Goal: Task Accomplishment & Management: Complete application form

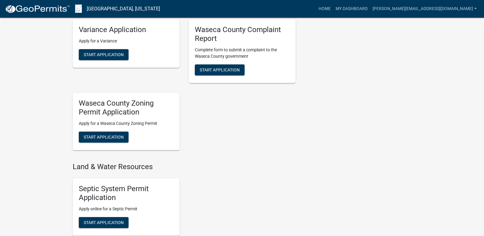
scroll to position [428, 0]
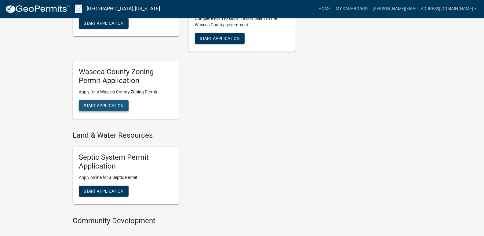
click at [101, 102] on button "Start Application" at bounding box center [104, 105] width 50 height 11
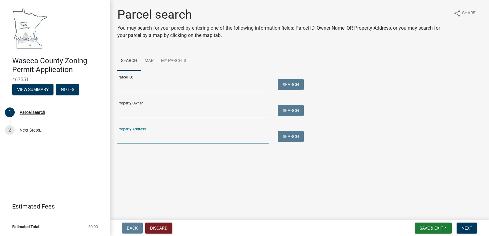
click at [173, 134] on input "Property Address:" at bounding box center [192, 137] width 151 height 13
type input "[STREET_ADDRESS]"
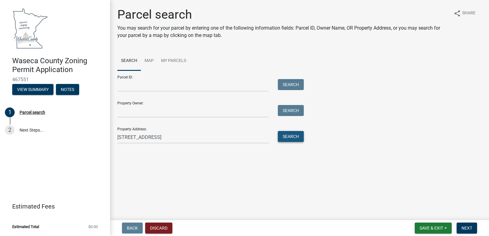
click at [290, 136] on button "Search" at bounding box center [291, 136] width 26 height 11
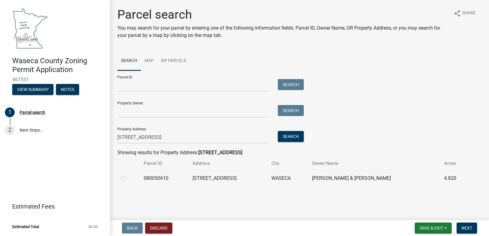
click at [128, 175] on label at bounding box center [128, 175] width 0 height 0
click at [128, 178] on input "radio" at bounding box center [130, 177] width 4 height 4
radio input "true"
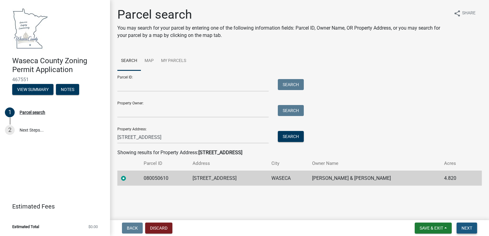
click at [464, 226] on span "Next" at bounding box center [467, 228] width 11 height 5
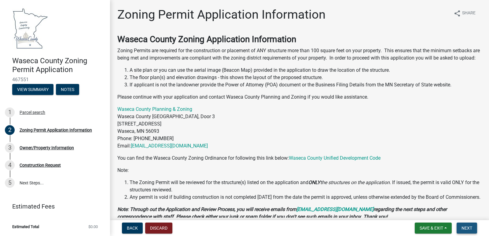
click at [465, 226] on span "Next" at bounding box center [467, 228] width 11 height 5
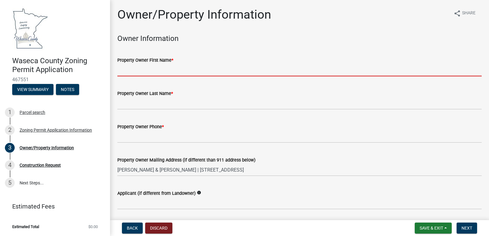
click at [181, 69] on input "Property Owner First Name *" at bounding box center [299, 70] width 364 height 13
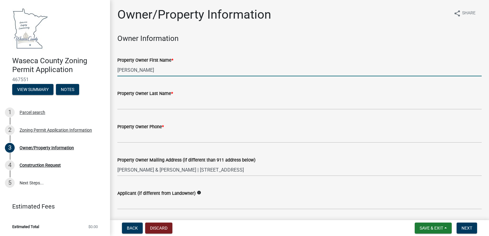
type input "[PERSON_NAME]"
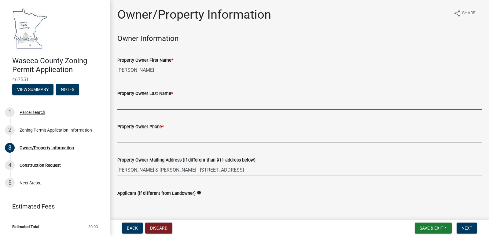
click at [142, 104] on input "Property Owner Last Name *" at bounding box center [299, 103] width 364 height 13
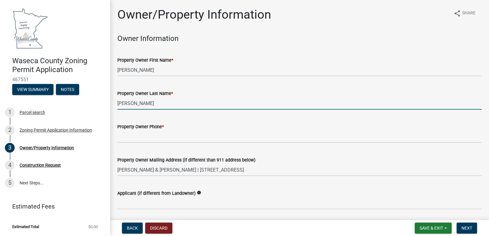
type input "[PERSON_NAME]"
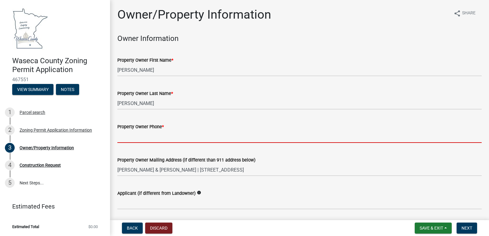
click at [150, 138] on input "Property Owner Phone *" at bounding box center [299, 137] width 364 height 13
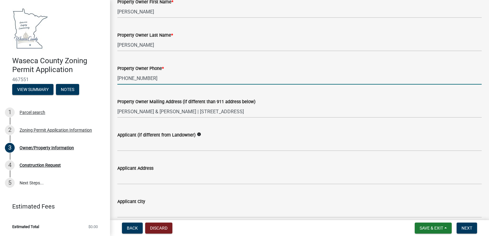
scroll to position [92, 0]
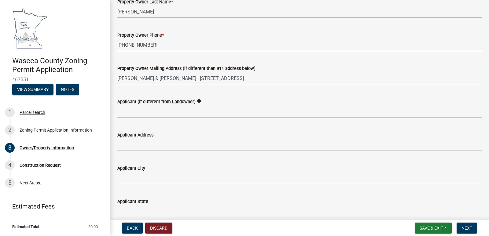
type input "[PHONE_NUMBER]"
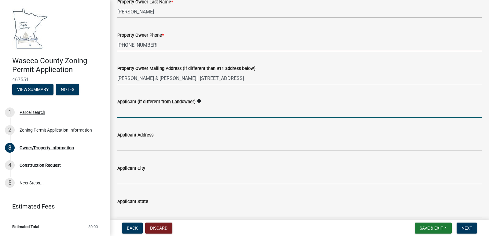
click at [154, 112] on input "Applicant (if different from Landowner)" at bounding box center [299, 111] width 364 height 13
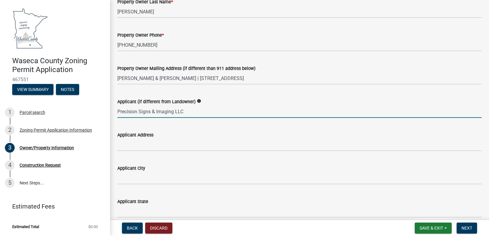
type input "Precision Signs & Imaging LLC"
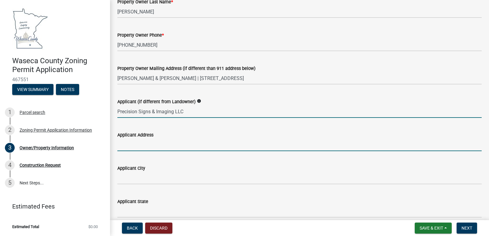
click at [131, 145] on input "Applicant Address" at bounding box center [299, 145] width 364 height 13
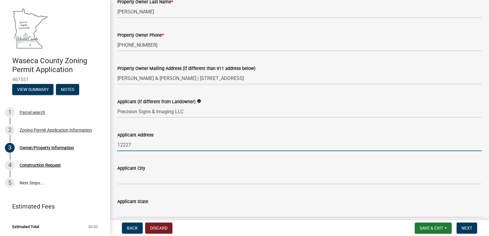
type input "[STREET_ADDRESS]"
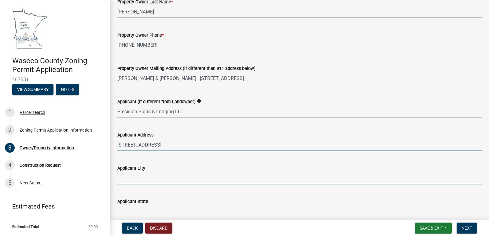
type input "[GEOGRAPHIC_DATA]"
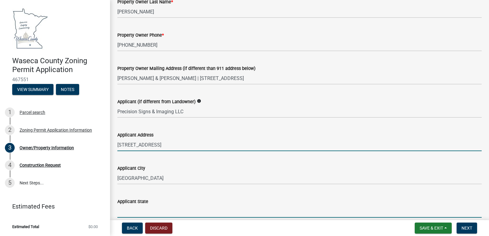
type input "MN"
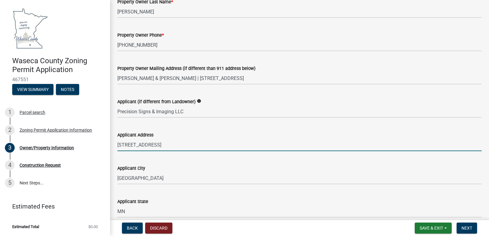
type input "55337"
type input "[PERSON_NAME][EMAIL_ADDRESS][DOMAIN_NAME]"
type input "9525955678"
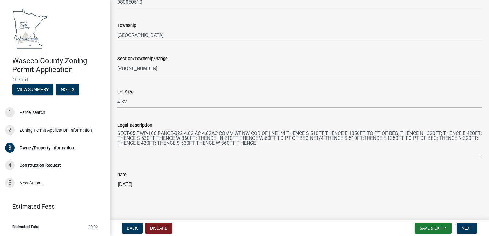
scroll to position [584, 0]
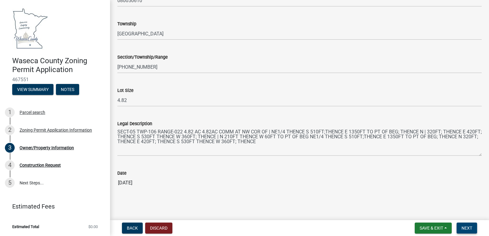
click at [466, 227] on span "Next" at bounding box center [467, 228] width 11 height 5
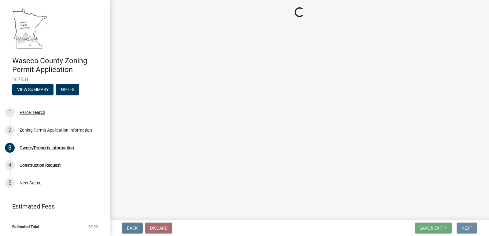
scroll to position [0, 0]
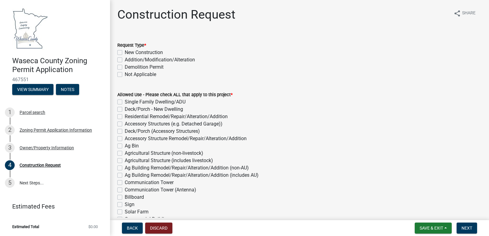
click at [125, 60] on label "Addition/Modification/Alteration" at bounding box center [160, 59] width 70 height 7
click at [125, 60] on input "Addition/Modification/Alteration" at bounding box center [127, 58] width 4 height 4
checkbox input "true"
checkbox input "false"
checkbox input "true"
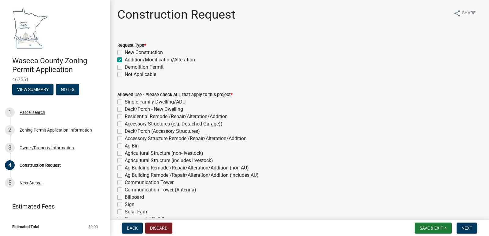
checkbox input "false"
click at [125, 205] on label "Sign" at bounding box center [130, 204] width 10 height 7
click at [125, 205] on input "Sign" at bounding box center [127, 203] width 4 height 4
checkbox input "true"
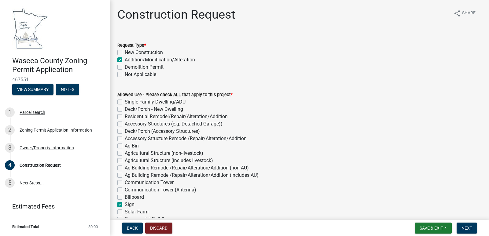
checkbox input "false"
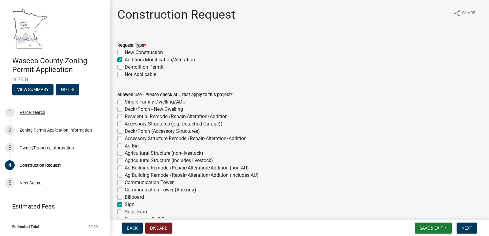
checkbox input "false"
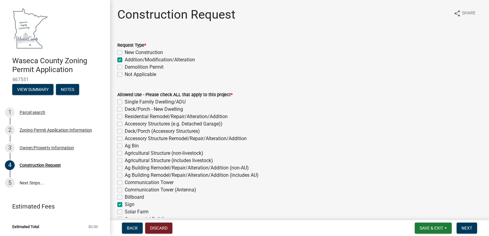
checkbox input "false"
checkbox input "true"
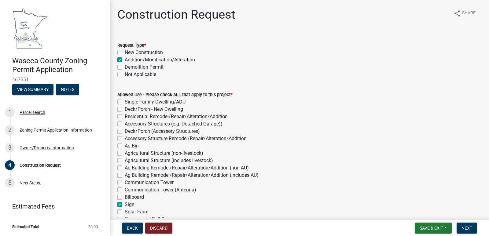
checkbox input "false"
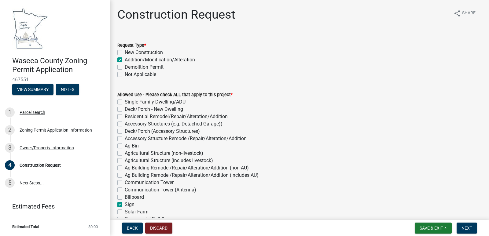
checkbox input "false"
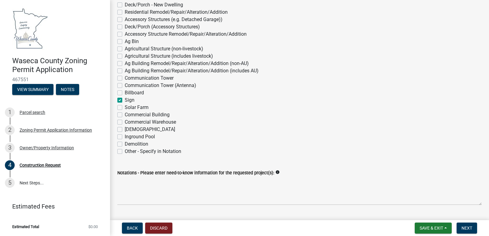
scroll to position [122, 0]
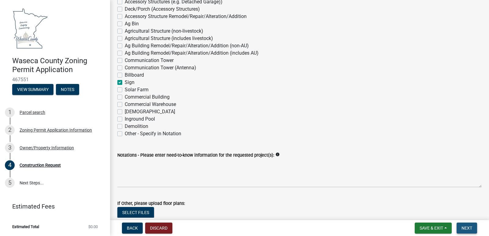
click at [465, 227] on span "Next" at bounding box center [467, 228] width 11 height 5
click at [466, 225] on button "Next" at bounding box center [467, 228] width 20 height 11
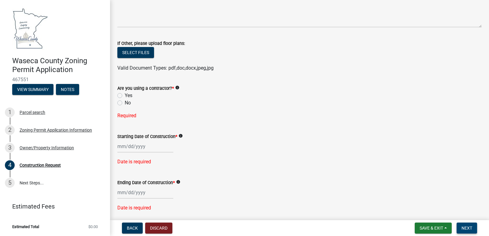
scroll to position [306, 0]
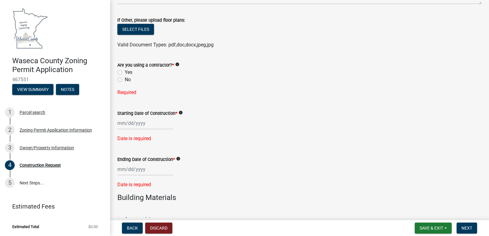
click at [125, 72] on label "Yes" at bounding box center [129, 72] width 8 height 7
click at [125, 72] on input "Yes" at bounding box center [127, 71] width 4 height 4
radio input "true"
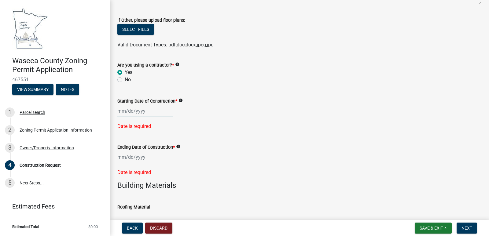
click at [145, 111] on div at bounding box center [145, 111] width 56 height 13
select select "8"
select select "2025"
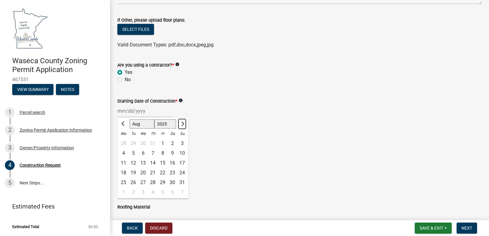
click at [182, 123] on span "Next month" at bounding box center [182, 124] width 5 height 5
select select "9"
click at [133, 171] on div "23" at bounding box center [133, 173] width 10 height 10
type input "[DATE]"
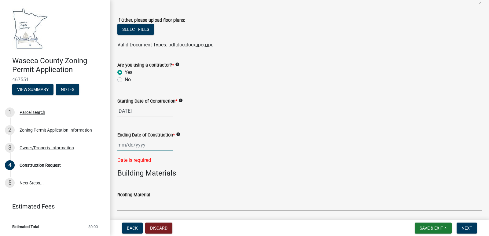
click at [160, 143] on div at bounding box center [145, 145] width 56 height 13
select select "8"
select select "2025"
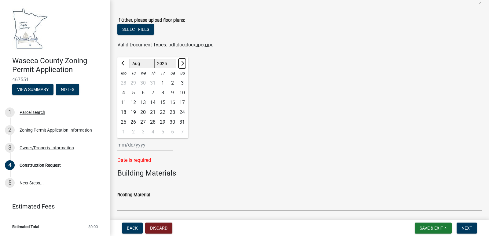
click at [183, 64] on span "Next month" at bounding box center [182, 63] width 5 height 5
select select "9"
click at [133, 111] on div "23" at bounding box center [133, 113] width 10 height 10
type input "[DATE]"
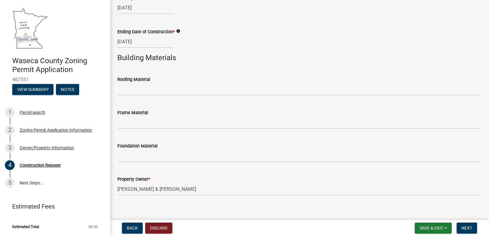
scroll to position [415, 0]
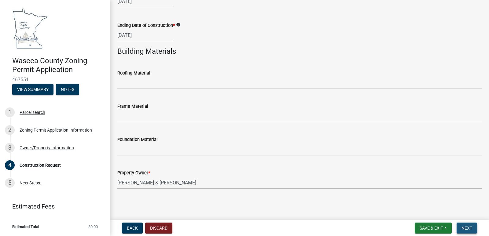
click at [465, 226] on span "Next" at bounding box center [467, 228] width 11 height 5
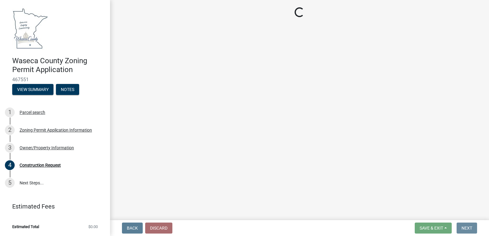
scroll to position [0, 0]
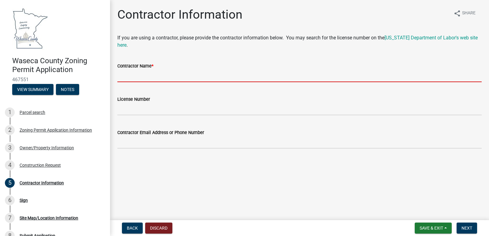
click at [142, 74] on input "Contractor Name *" at bounding box center [299, 76] width 364 height 13
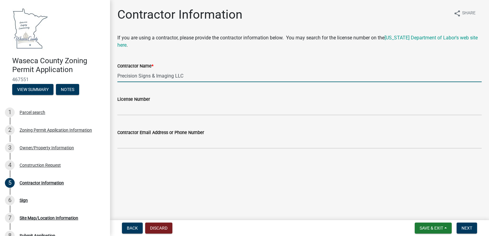
type input "Precision Signs & Imaging LLC"
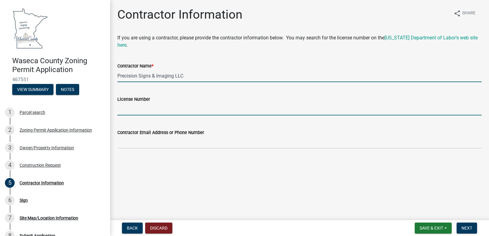
click at [134, 112] on input "License Number" at bounding box center [299, 109] width 364 height 13
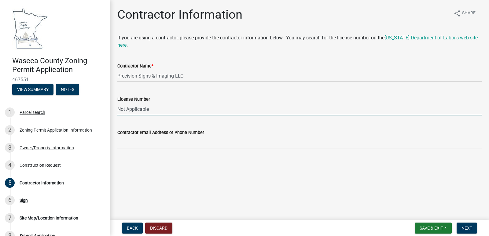
type input "Not Applicable"
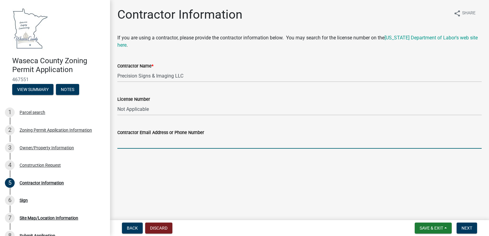
click at [134, 141] on input "Contractor Email Address or Phone Number" at bounding box center [299, 142] width 364 height 13
type input "[PERSON_NAME][EMAIL_ADDRESS][DOMAIN_NAME]"
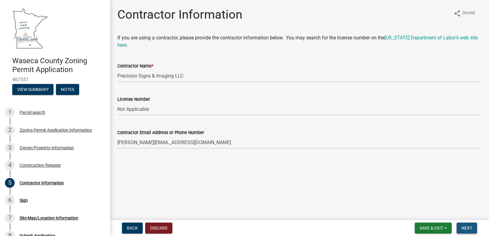
click at [466, 227] on span "Next" at bounding box center [467, 228] width 11 height 5
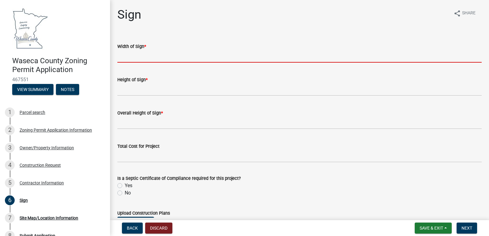
click at [143, 57] on input "Width of Sign *" at bounding box center [299, 56] width 364 height 13
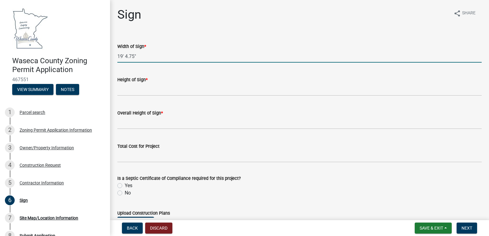
type input "19' 4.75""
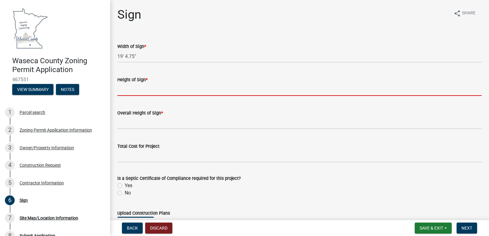
click at [137, 88] on input "Height of Sign *" at bounding box center [299, 89] width 364 height 13
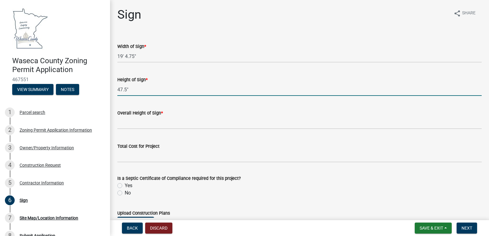
type input "47.5""
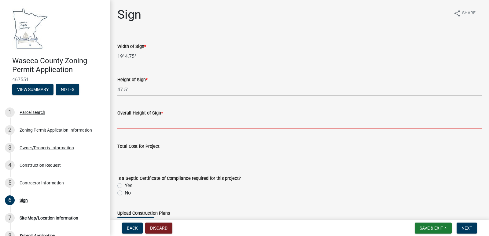
click at [133, 123] on input "Overall Height of Sign *" at bounding box center [299, 123] width 364 height 13
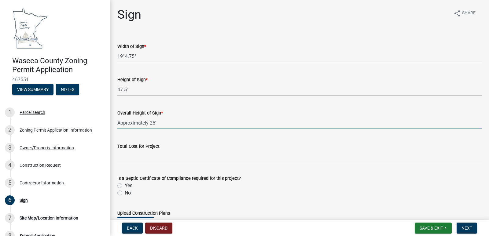
type input "Approximately 25'"
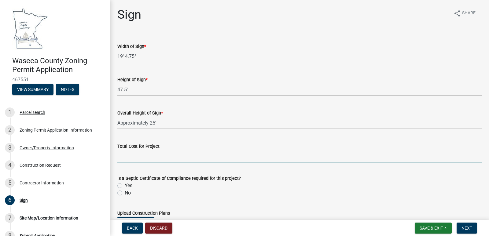
click at [135, 157] on input "Total Cost for Project" at bounding box center [299, 156] width 364 height 13
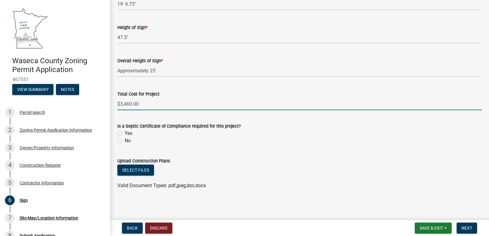
scroll to position [53, 0]
type input "$3,460.00"
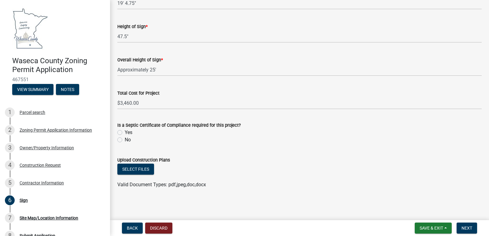
click at [125, 139] on label "No" at bounding box center [128, 139] width 6 height 7
click at [125, 139] on input "No" at bounding box center [127, 138] width 4 height 4
radio input "true"
click at [137, 168] on button "Select files" at bounding box center [135, 169] width 37 height 11
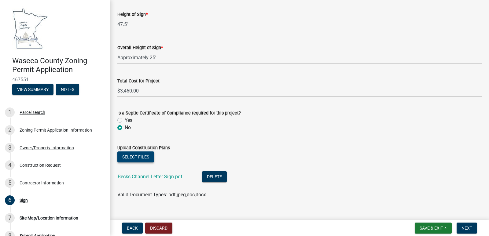
scroll to position [75, 0]
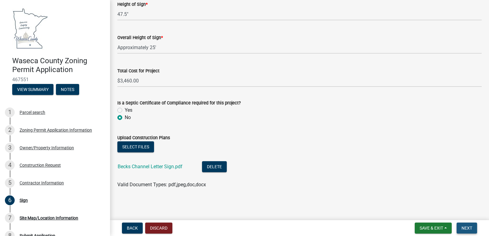
click at [466, 228] on span "Next" at bounding box center [467, 228] width 11 height 5
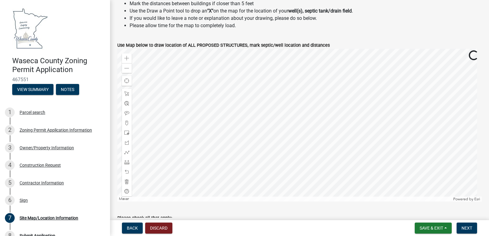
scroll to position [245, 0]
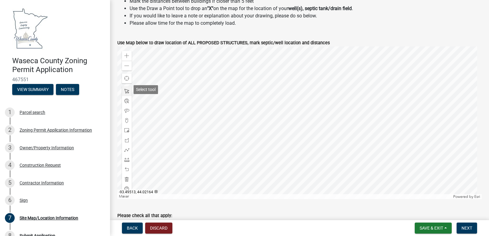
click at [127, 89] on span at bounding box center [126, 91] width 5 height 5
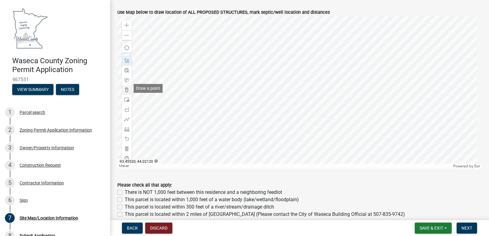
click at [126, 88] on span at bounding box center [126, 90] width 5 height 5
click at [284, 71] on div at bounding box center [299, 92] width 364 height 153
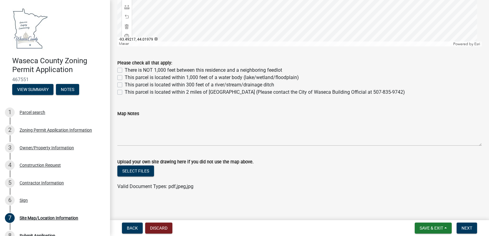
scroll to position [398, 0]
click at [467, 226] on span "Next" at bounding box center [467, 228] width 11 height 5
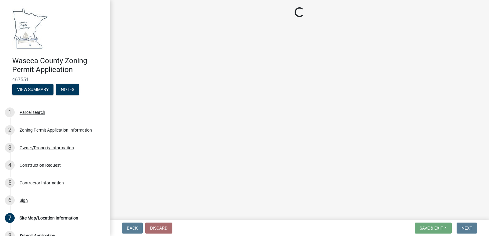
scroll to position [0, 0]
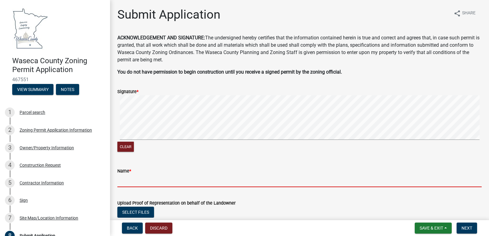
click at [146, 178] on input "Name *" at bounding box center [299, 181] width 364 height 13
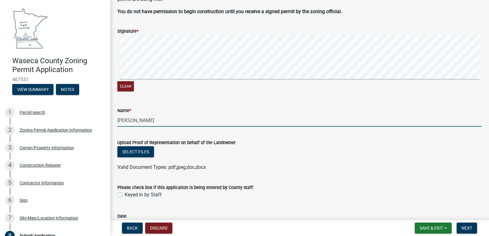
scroll to position [61, 0]
type input "[PERSON_NAME]"
click at [137, 149] on button "Select files" at bounding box center [135, 151] width 37 height 11
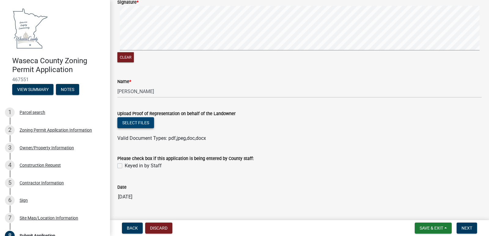
scroll to position [92, 0]
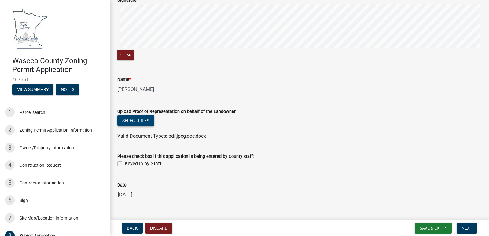
click at [135, 118] on button "Select files" at bounding box center [135, 120] width 37 height 11
click at [138, 119] on button "Select files" at bounding box center [135, 120] width 37 height 11
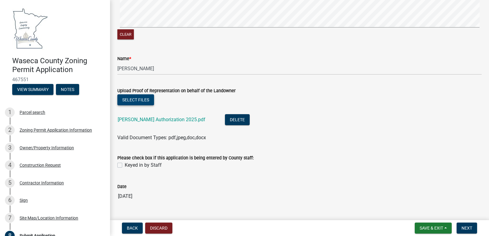
scroll to position [126, 0]
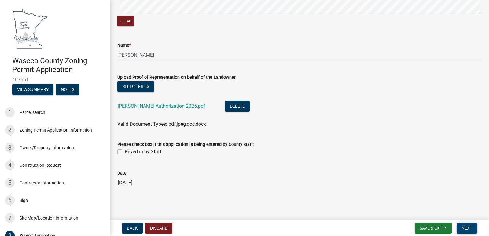
click at [467, 227] on span "Next" at bounding box center [467, 228] width 11 height 5
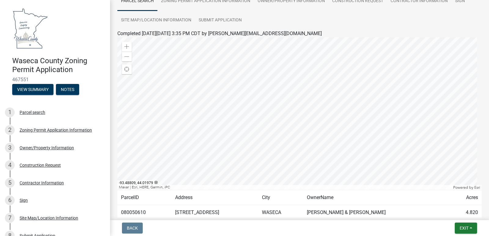
scroll to position [0, 0]
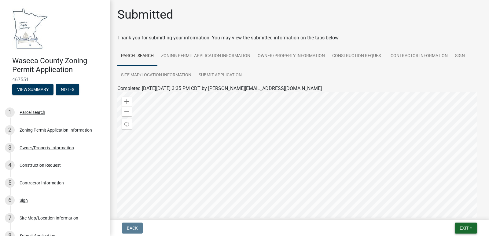
click at [464, 228] on span "Exit" at bounding box center [464, 228] width 9 height 5
click at [444, 211] on button "Save & Exit" at bounding box center [452, 212] width 49 height 15
